Goal: Check status

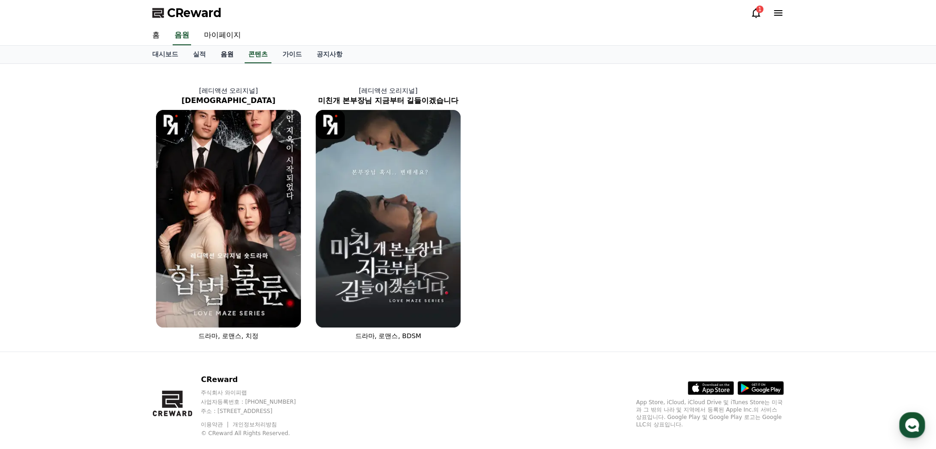
click at [222, 54] on link "음원" at bounding box center [227, 55] width 28 height 18
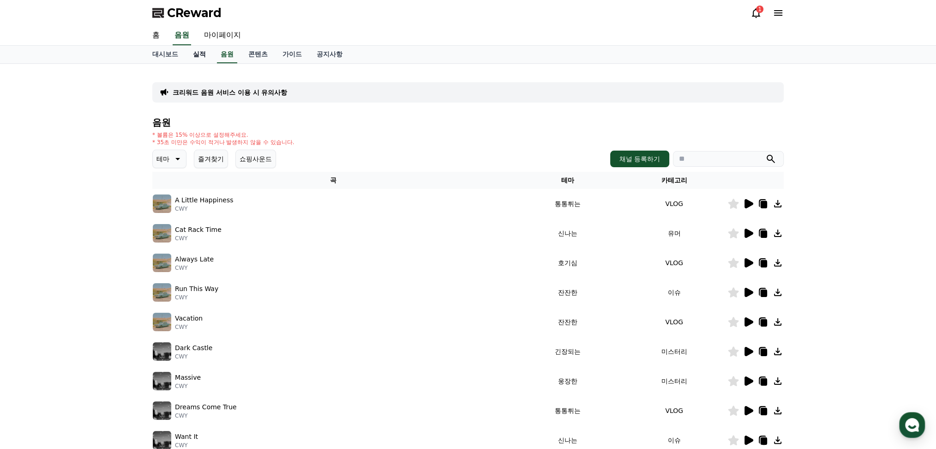
click at [166, 54] on link "대시보드" at bounding box center [165, 55] width 41 height 18
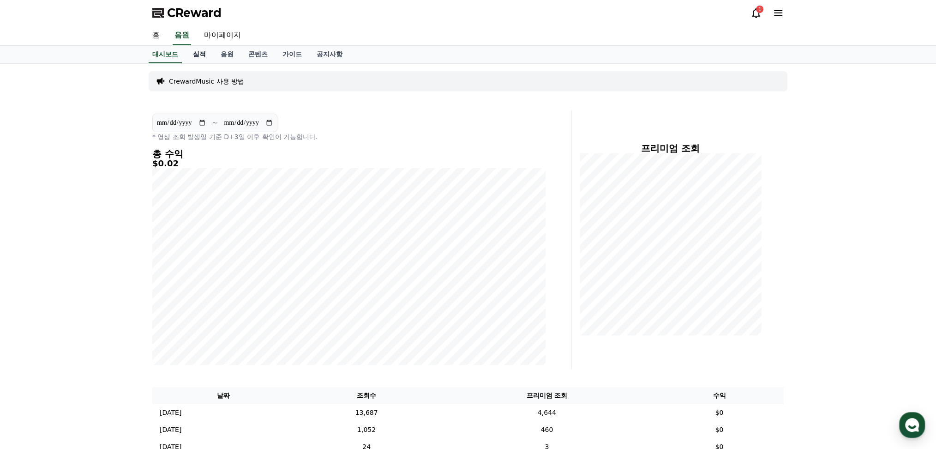
click at [204, 54] on link "실적" at bounding box center [200, 55] width 28 height 18
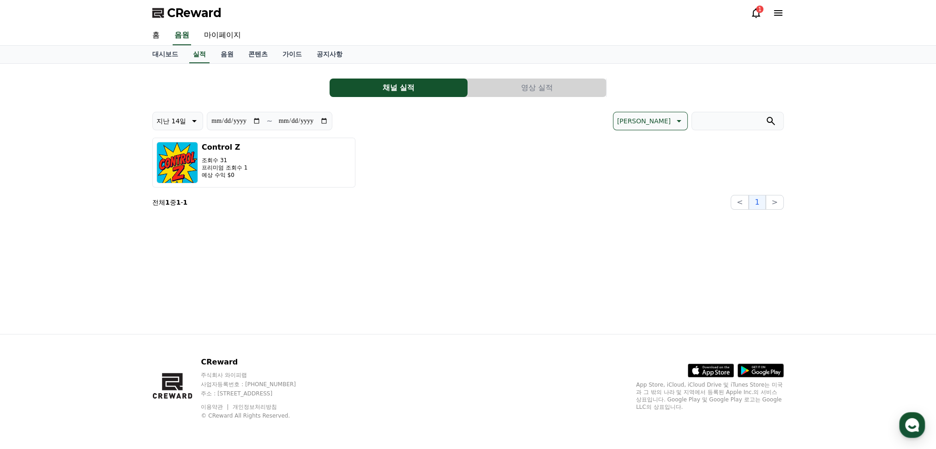
click at [534, 81] on button "영상 실적" at bounding box center [537, 87] width 138 height 18
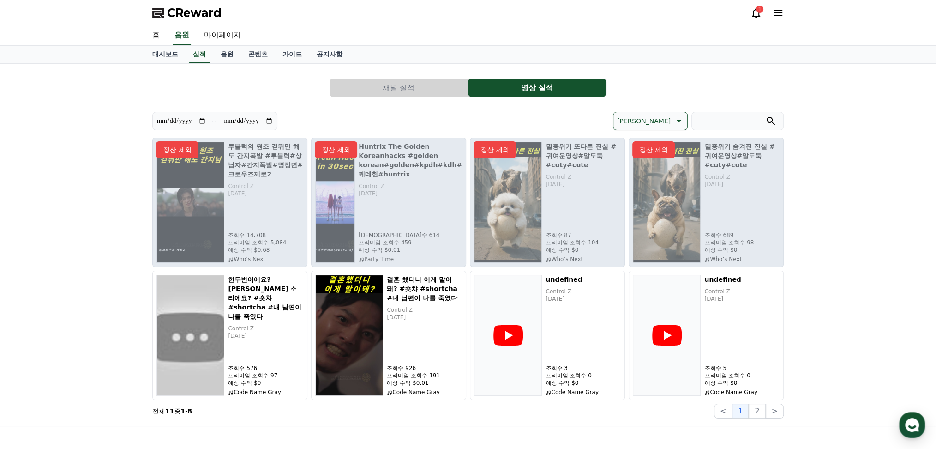
click at [760, 11] on div "1" at bounding box center [759, 9] width 7 height 7
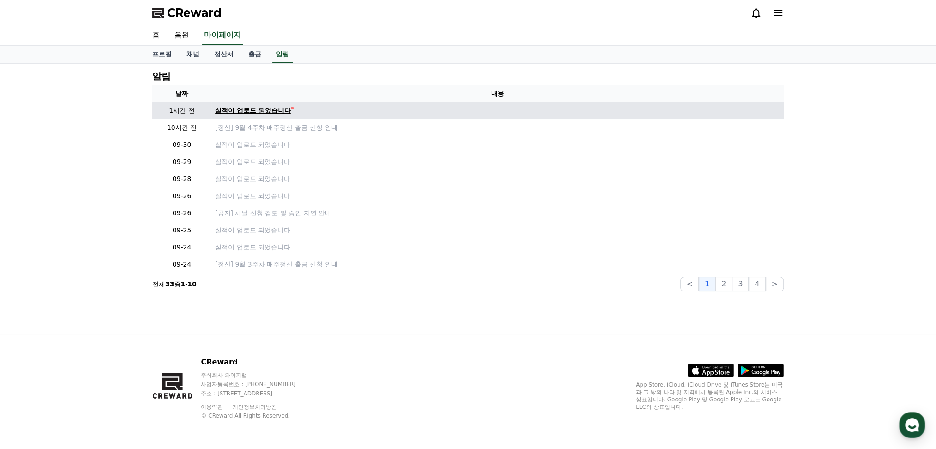
click at [259, 106] on div "실적이 업로드 되었습니다" at bounding box center [253, 111] width 76 height 10
